Goal: Information Seeking & Learning: Learn about a topic

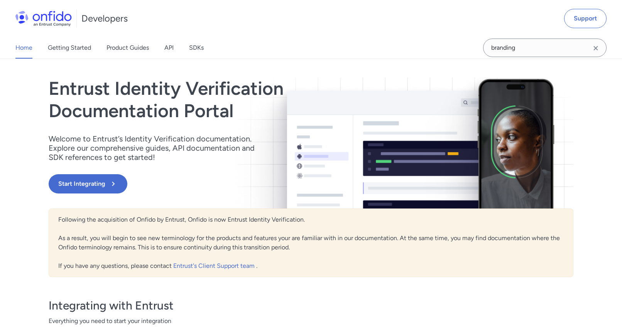
scroll to position [31, 0]
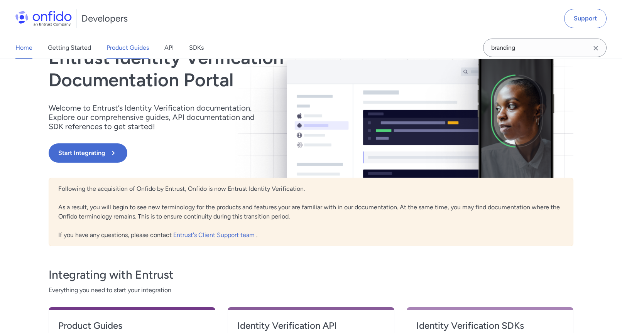
click at [137, 48] on link "Product Guides" at bounding box center [127, 48] width 42 height 22
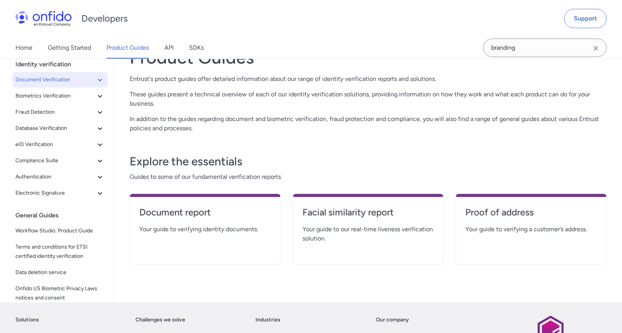
click at [52, 80] on span "Document Verification" at bounding box center [55, 79] width 80 height 9
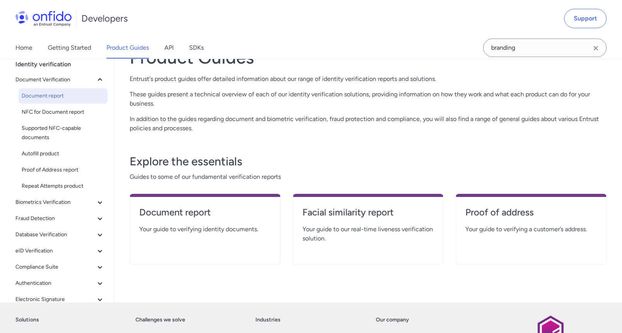
click at [50, 94] on span "Document report" at bounding box center [63, 95] width 83 height 9
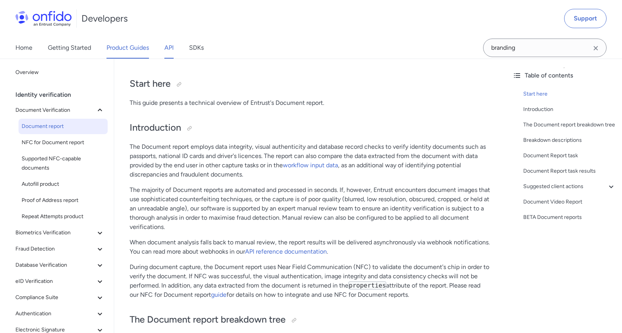
click at [165, 51] on link "API" at bounding box center [168, 48] width 9 height 22
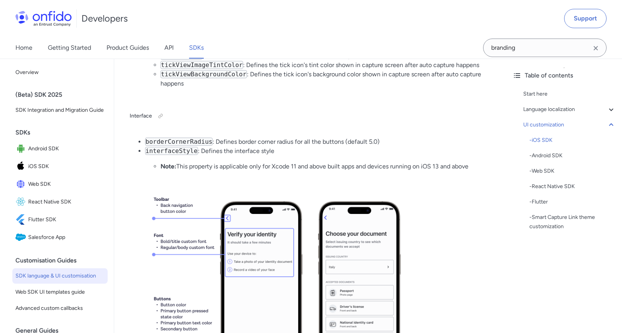
scroll to position [2049, 0]
